Goal: Check status: Check status

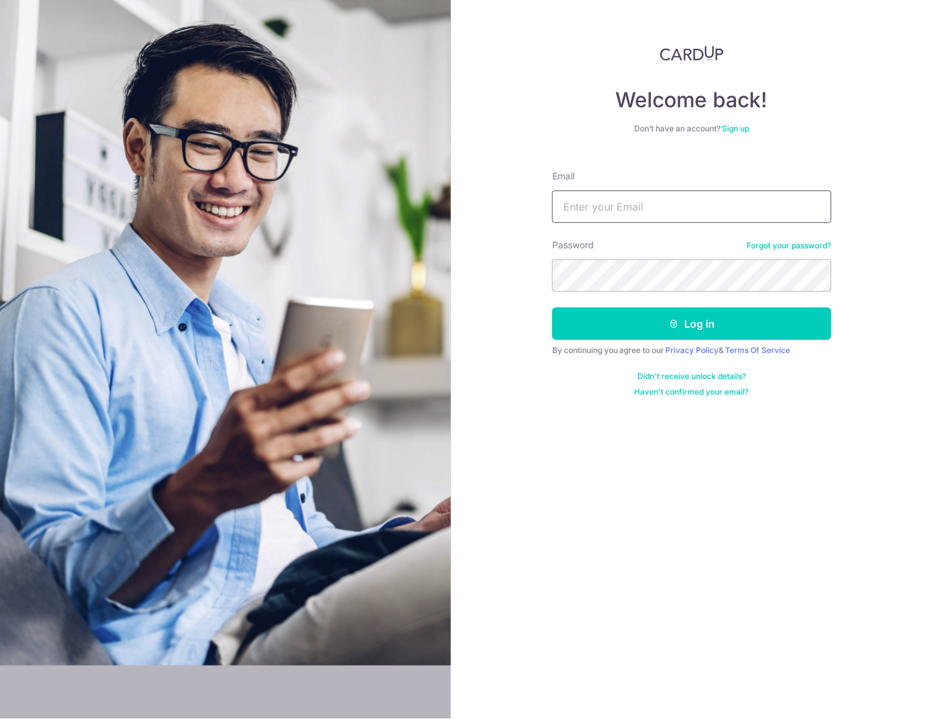
drag, startPoint x: 644, startPoint y: 199, endPoint x: 647, endPoint y: 213, distance: 14.7
click at [644, 200] on input "Email" at bounding box center [691, 206] width 279 height 32
type input "gardendentacc@gmail.com"
click at [552, 307] on button "Log in" at bounding box center [691, 323] width 279 height 32
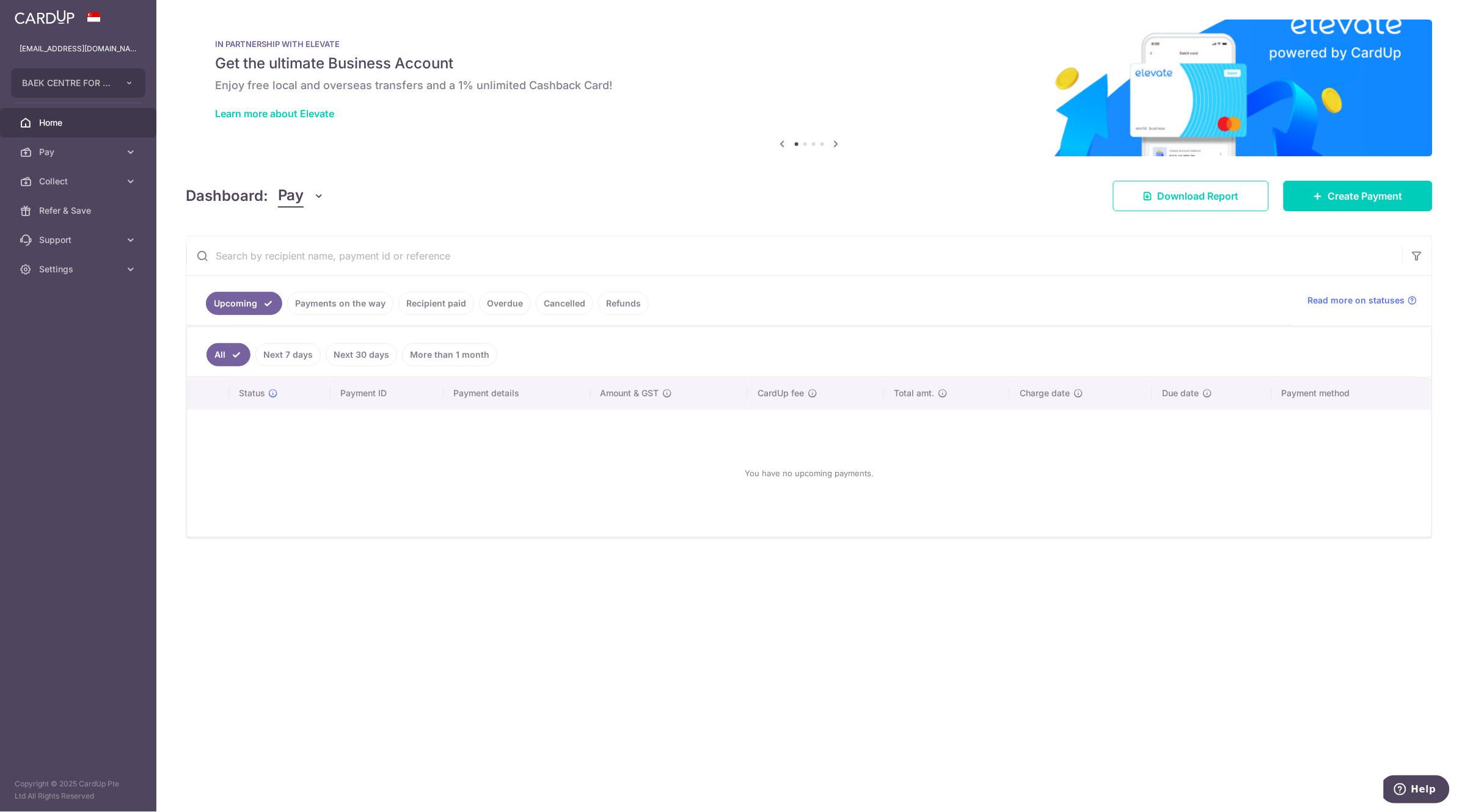
click at [367, 495] on div "You have no upcoming payments." at bounding box center [809, 473] width 1215 height 107
click at [336, 307] on link "Payments on the way" at bounding box center [339, 304] width 106 height 23
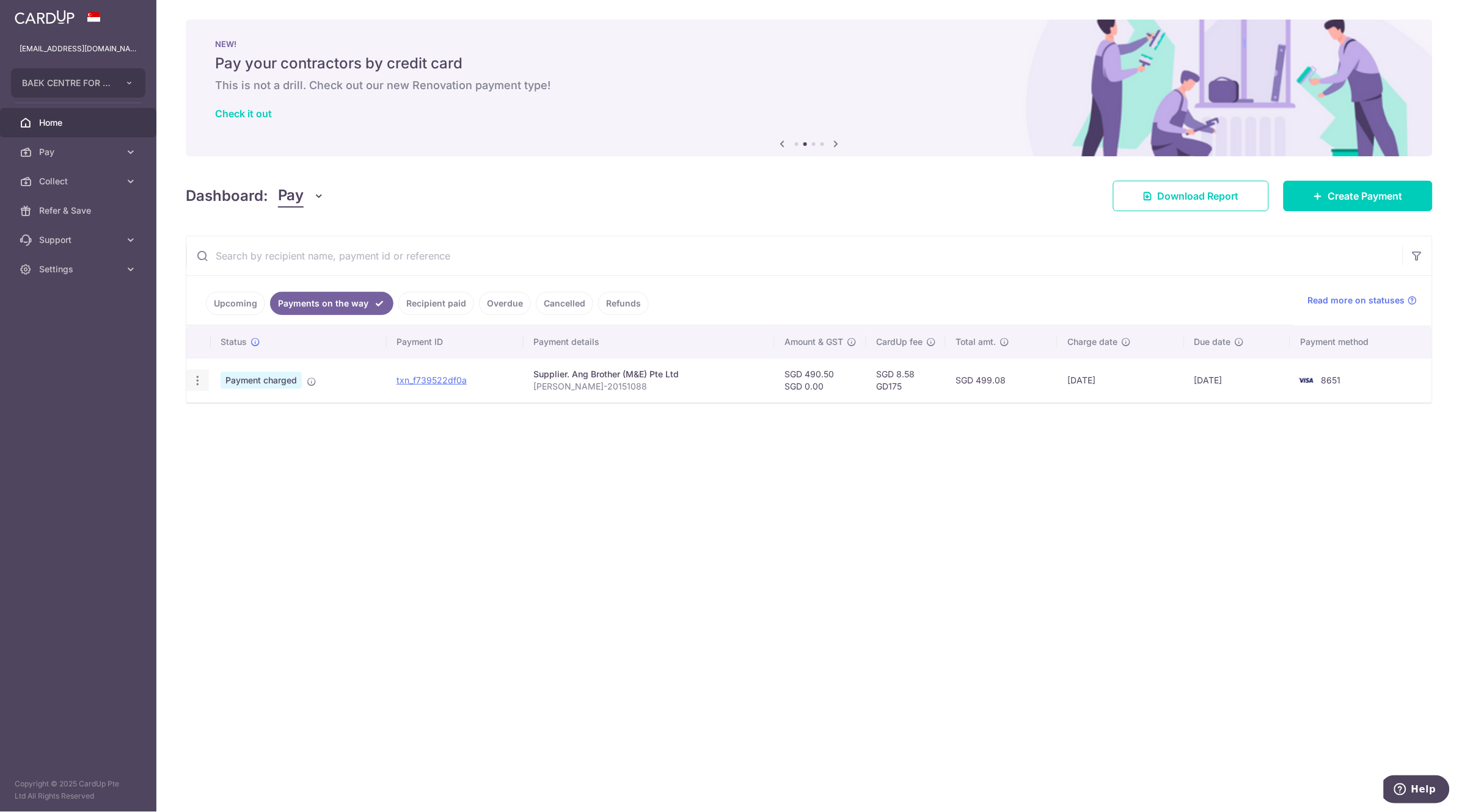
click at [197, 383] on icon "button" at bounding box center [197, 381] width 13 height 13
click at [256, 419] on span "PDF Receipt" at bounding box center [262, 414] width 83 height 12
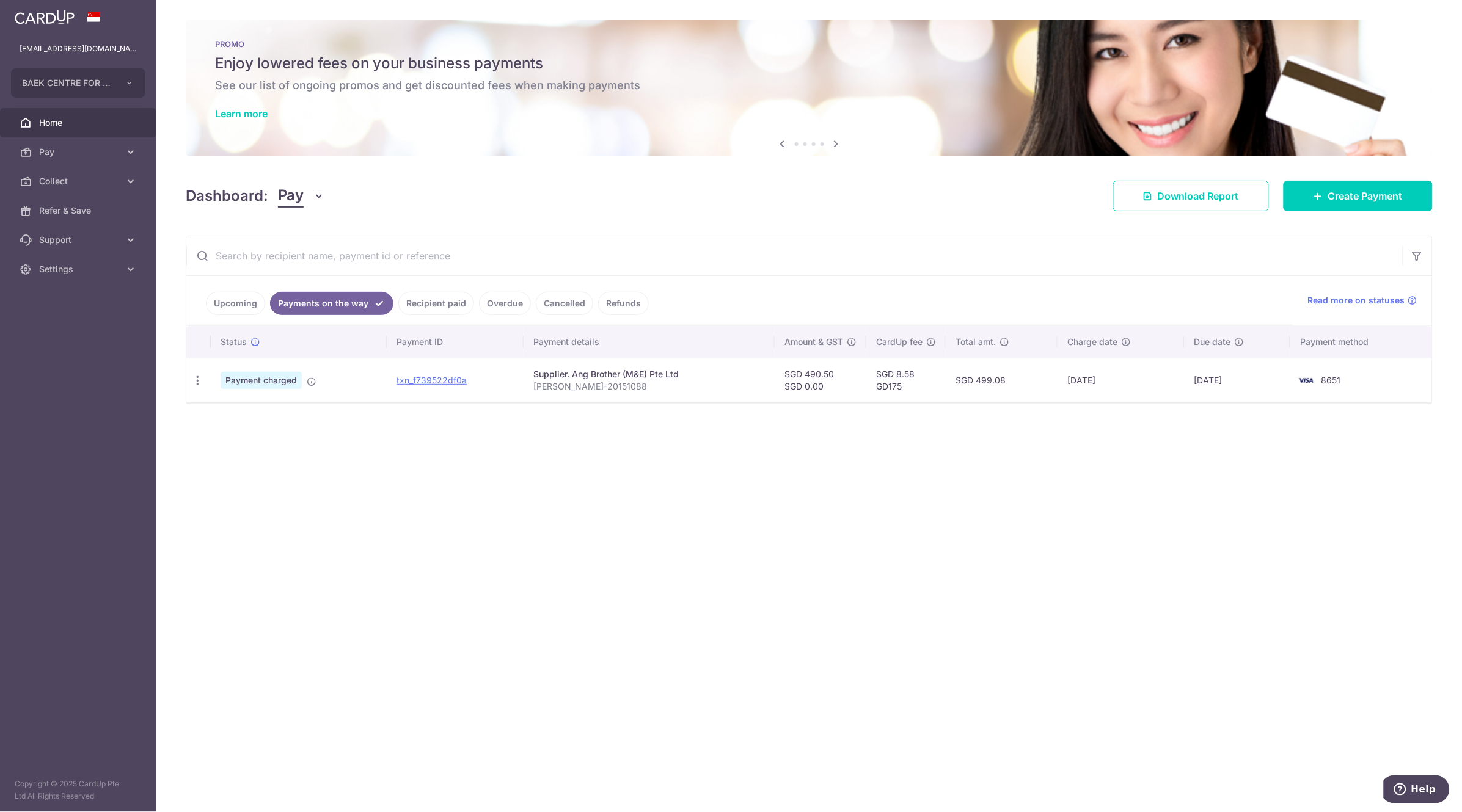
click at [437, 304] on link "Recipient paid" at bounding box center [436, 304] width 76 height 23
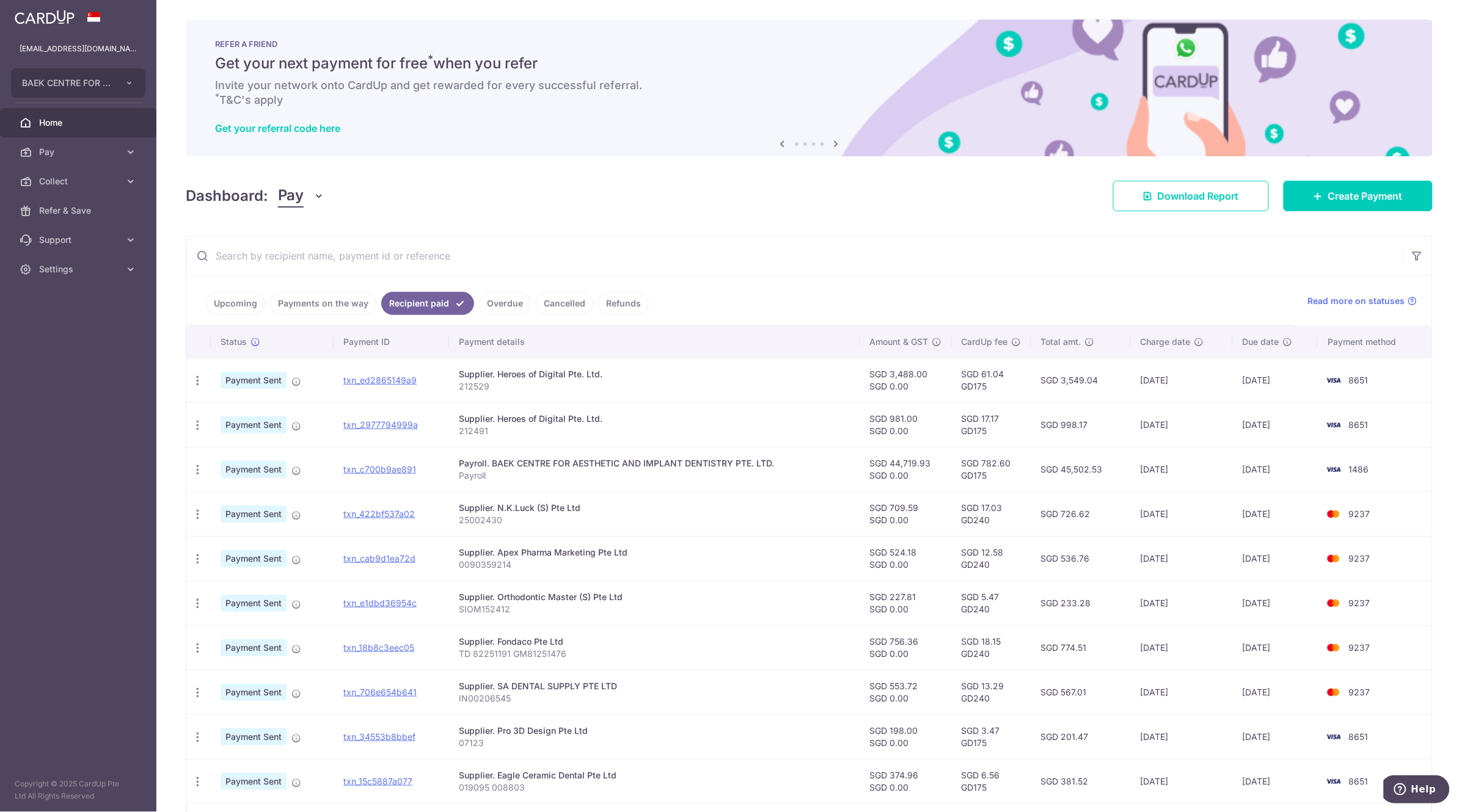
click at [323, 308] on link "Payments on the way" at bounding box center [322, 304] width 106 height 23
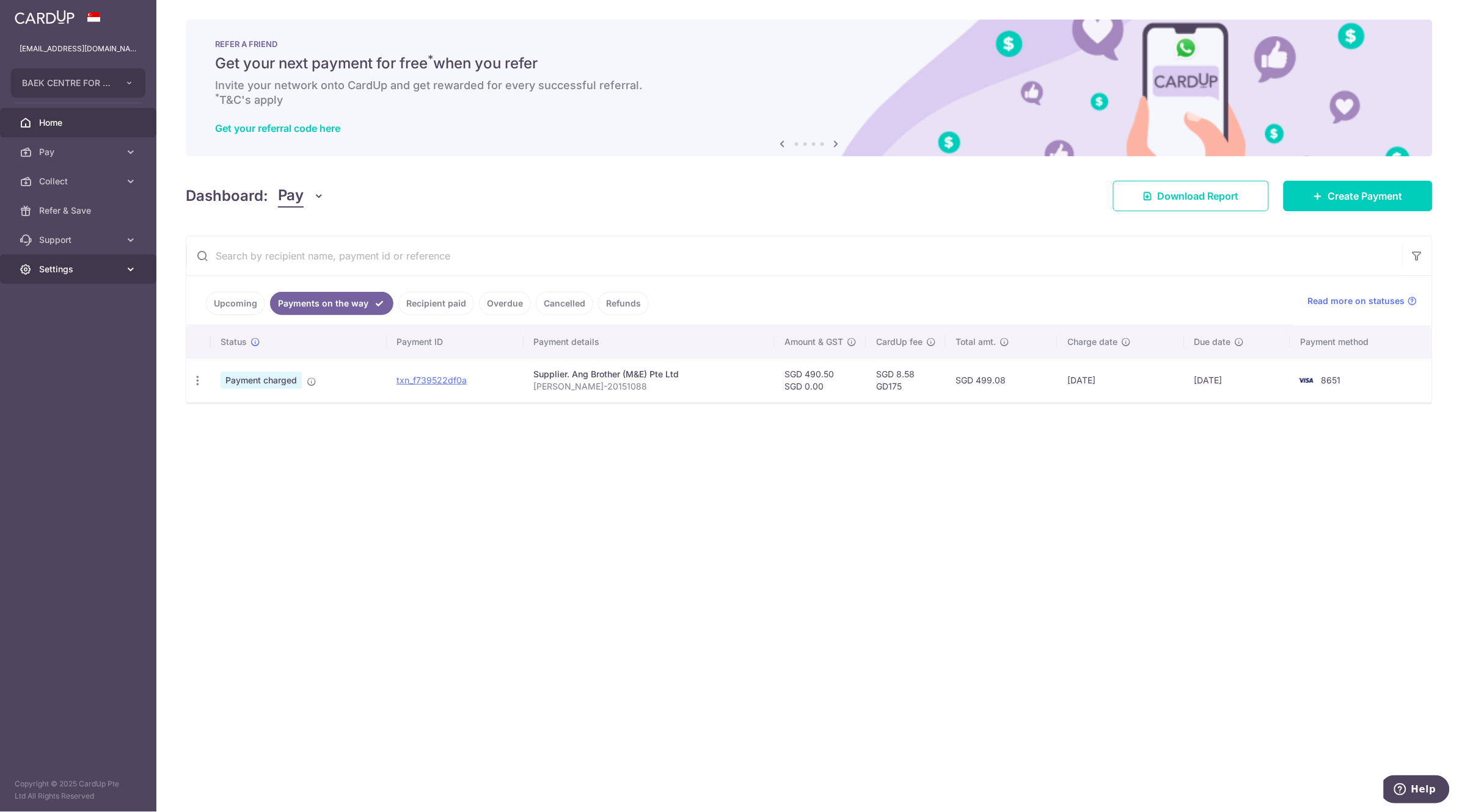
drag, startPoint x: 129, startPoint y: 266, endPoint x: 121, endPoint y: 270, distance: 8.9
click at [128, 265] on icon at bounding box center [131, 269] width 12 height 12
click at [96, 327] on span "Logout" at bounding box center [80, 327] width 81 height 12
